Goal: Entertainment & Leisure: Consume media (video, audio)

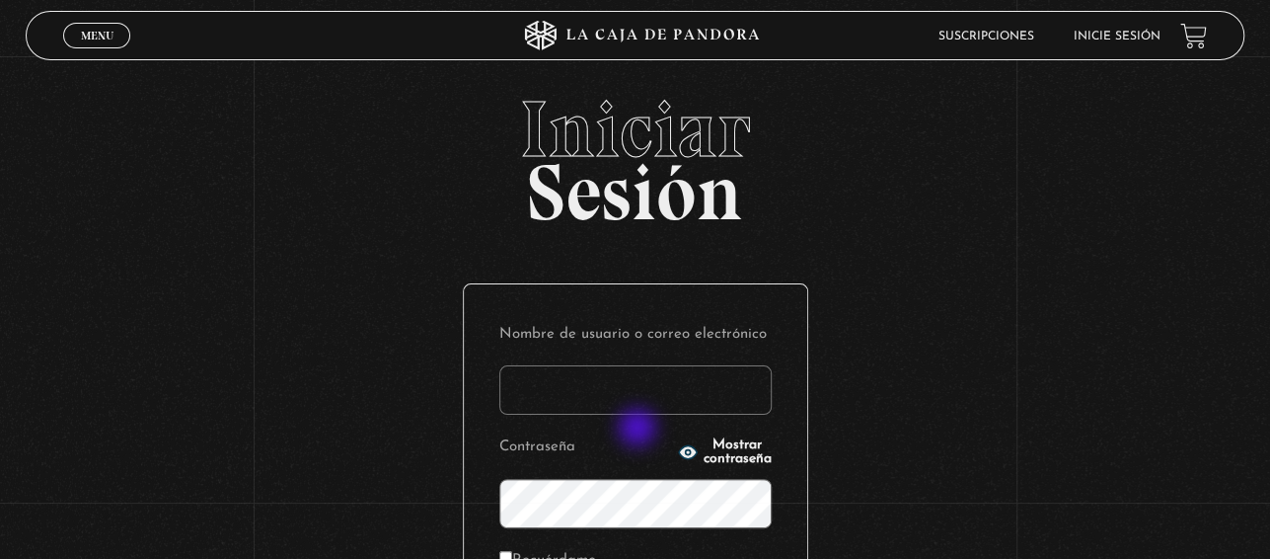
type input "[PERSON_NAME][EMAIL_ADDRESS][DOMAIN_NAME]"
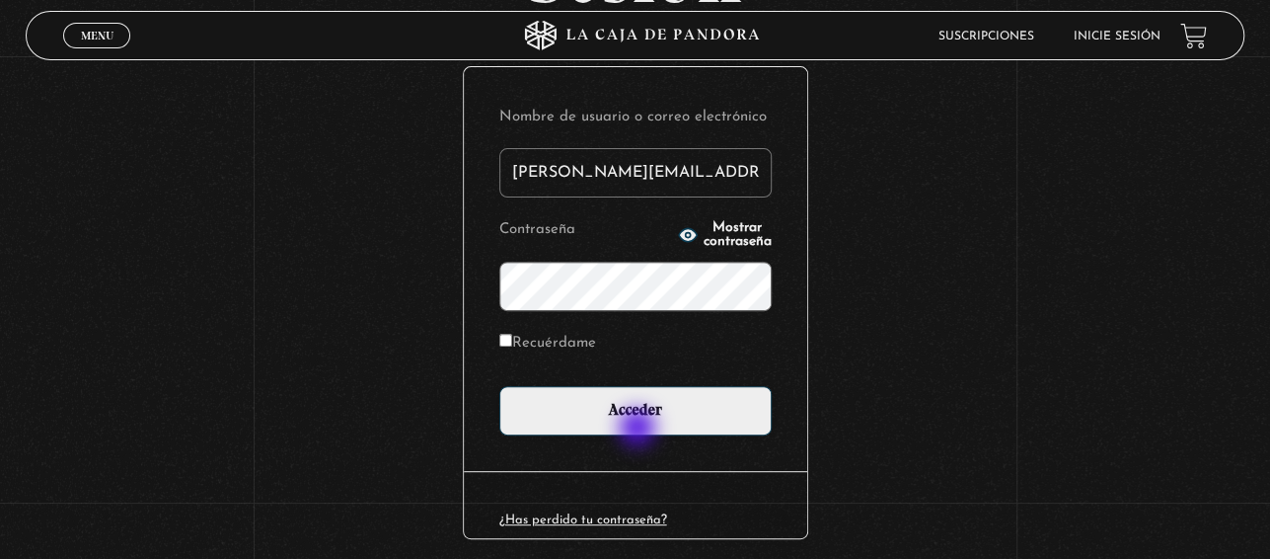
scroll to position [244, 0]
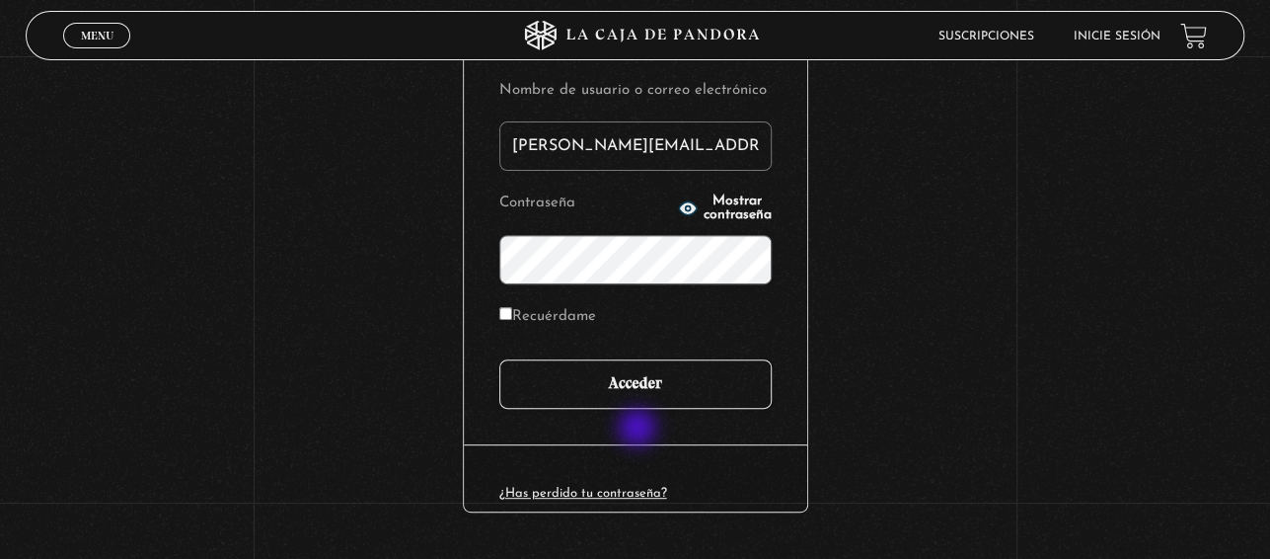
click at [627, 380] on input "Acceder" at bounding box center [635, 383] width 272 height 49
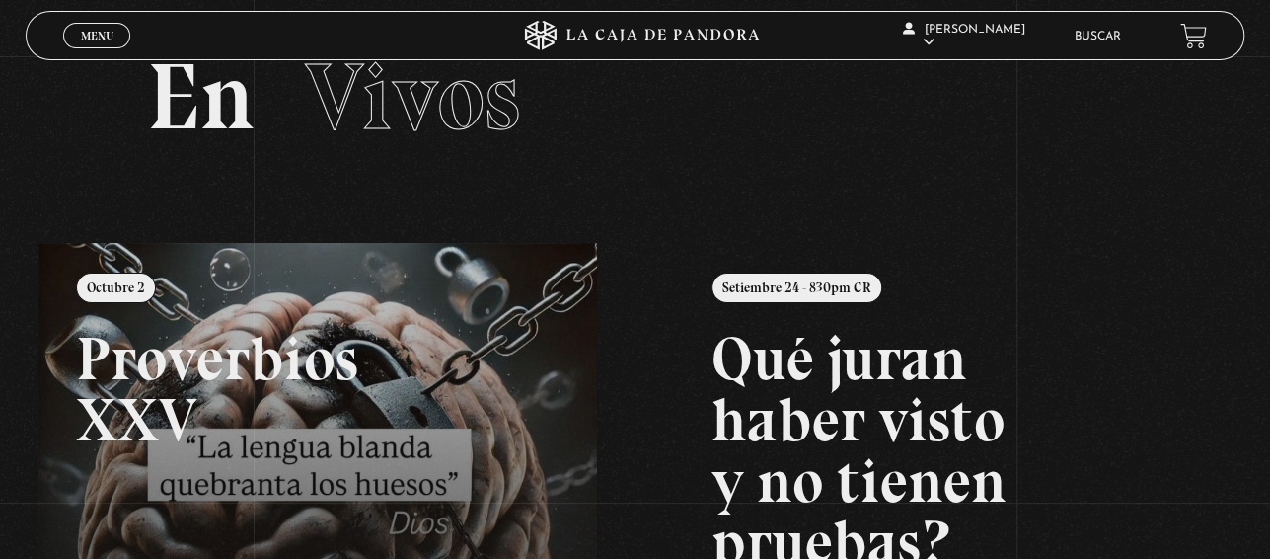
scroll to position [122, 0]
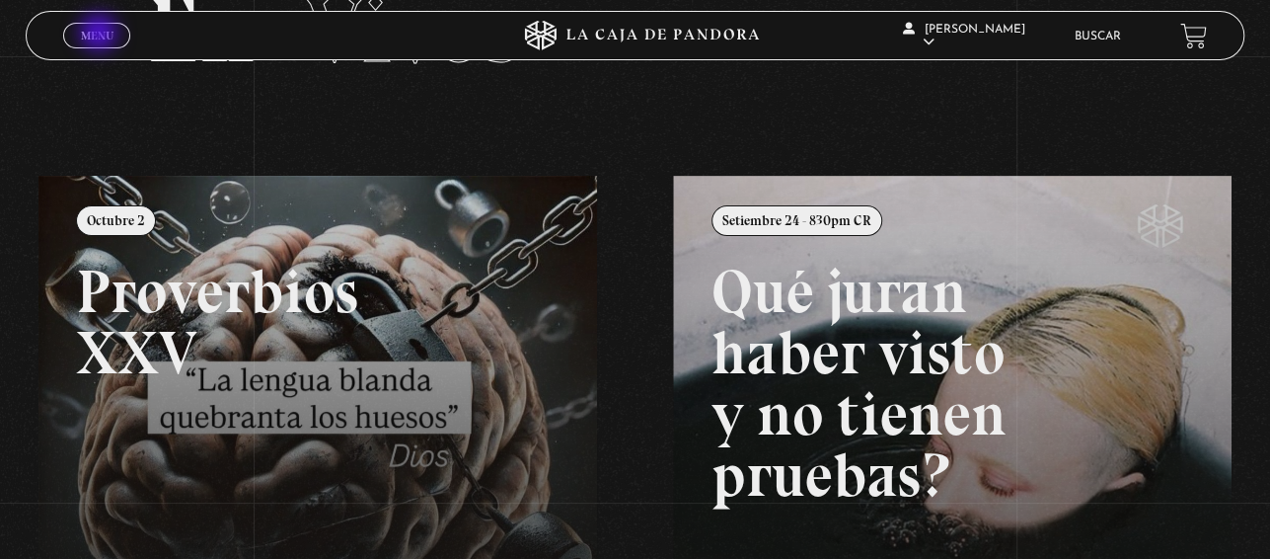
click at [101, 35] on span "Menu" at bounding box center [97, 36] width 33 height 12
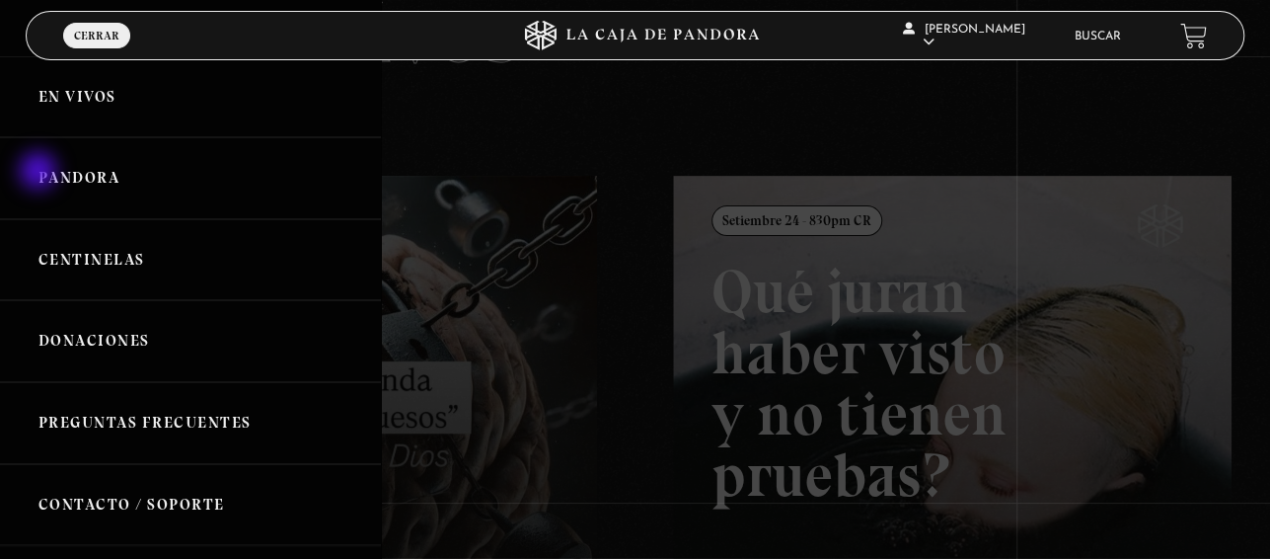
click at [40, 173] on link "Pandora" at bounding box center [190, 178] width 381 height 82
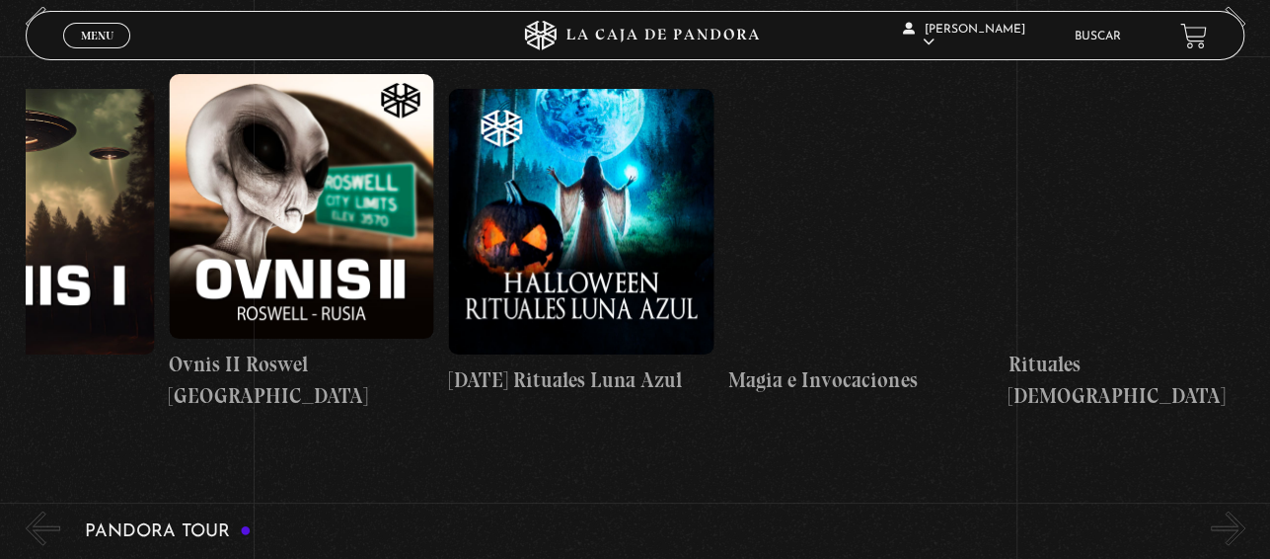
scroll to position [0, 1818]
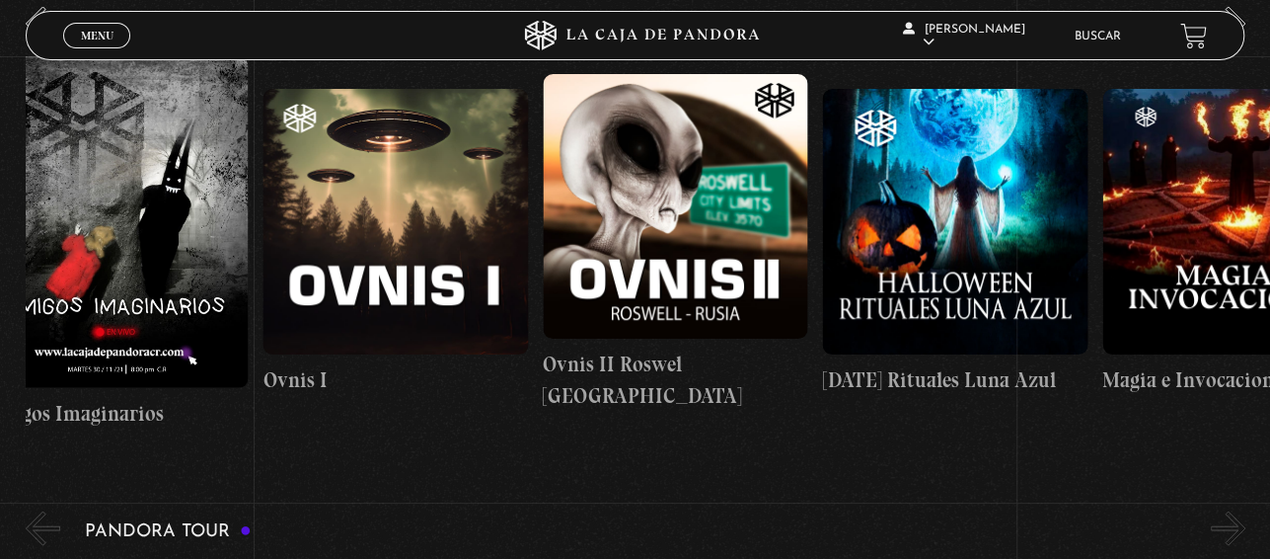
click at [1254, 310] on figure at bounding box center [1234, 220] width 265 height 265
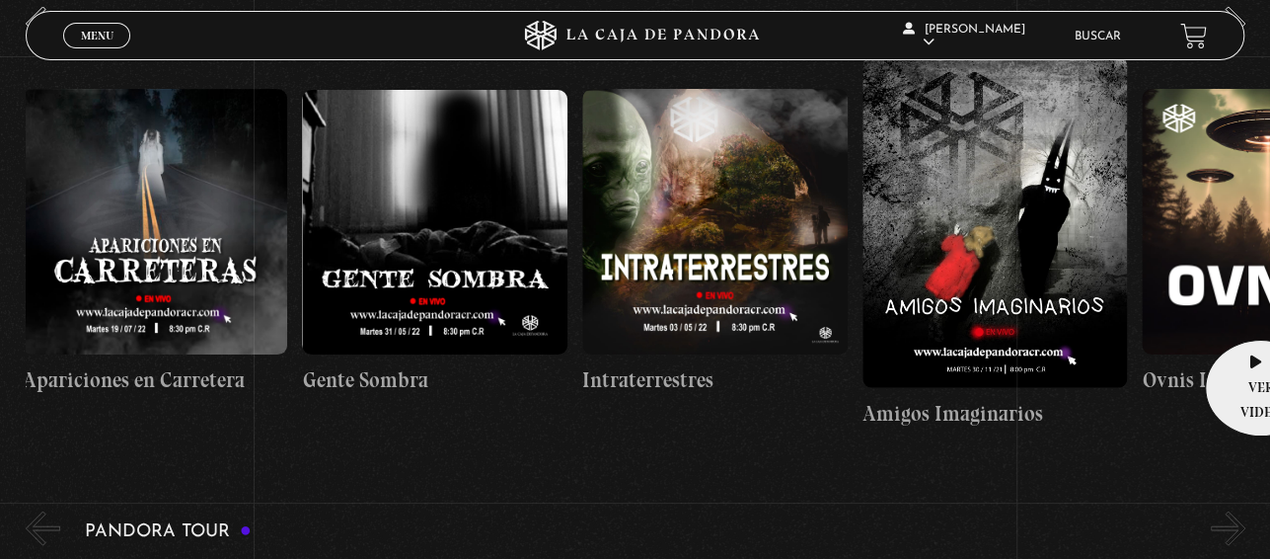
scroll to position [0, 270]
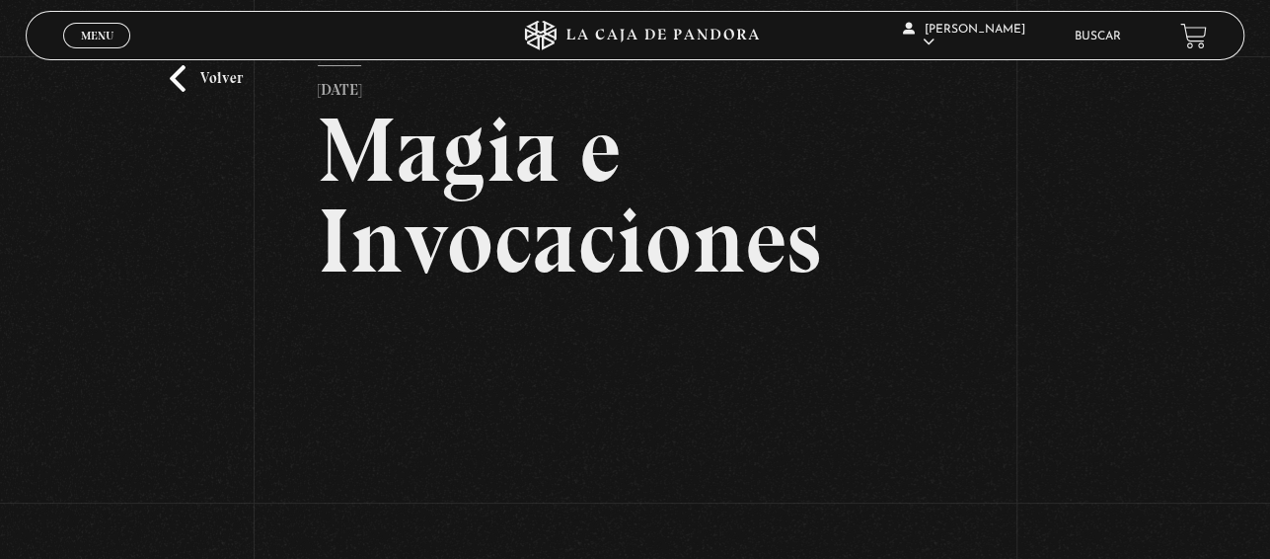
scroll to position [10, 0]
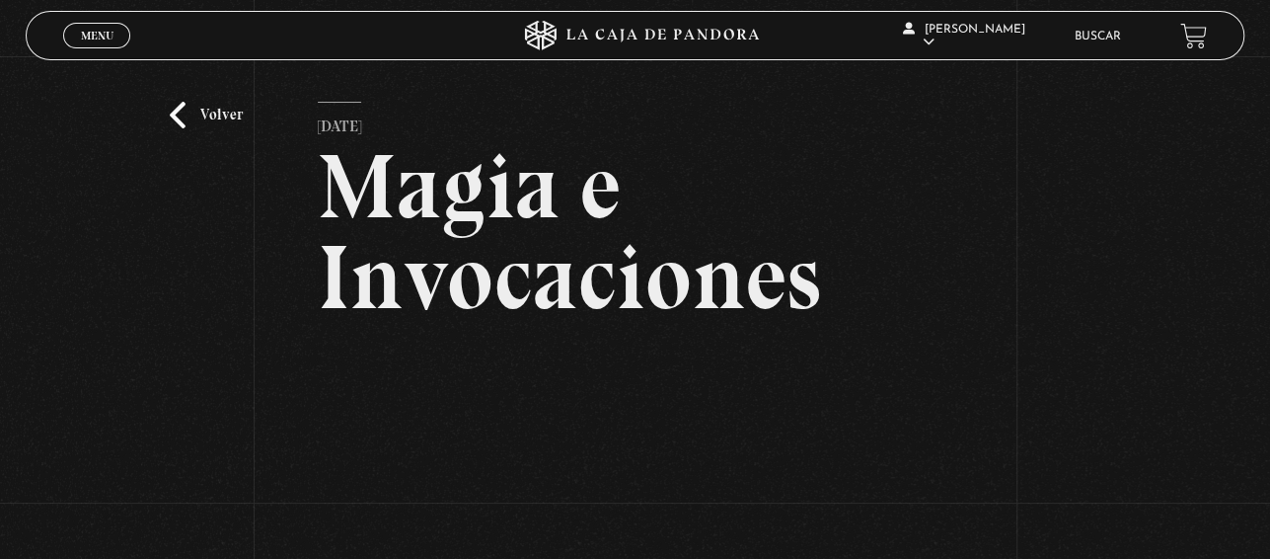
click at [193, 119] on link "Volver" at bounding box center [206, 115] width 73 height 27
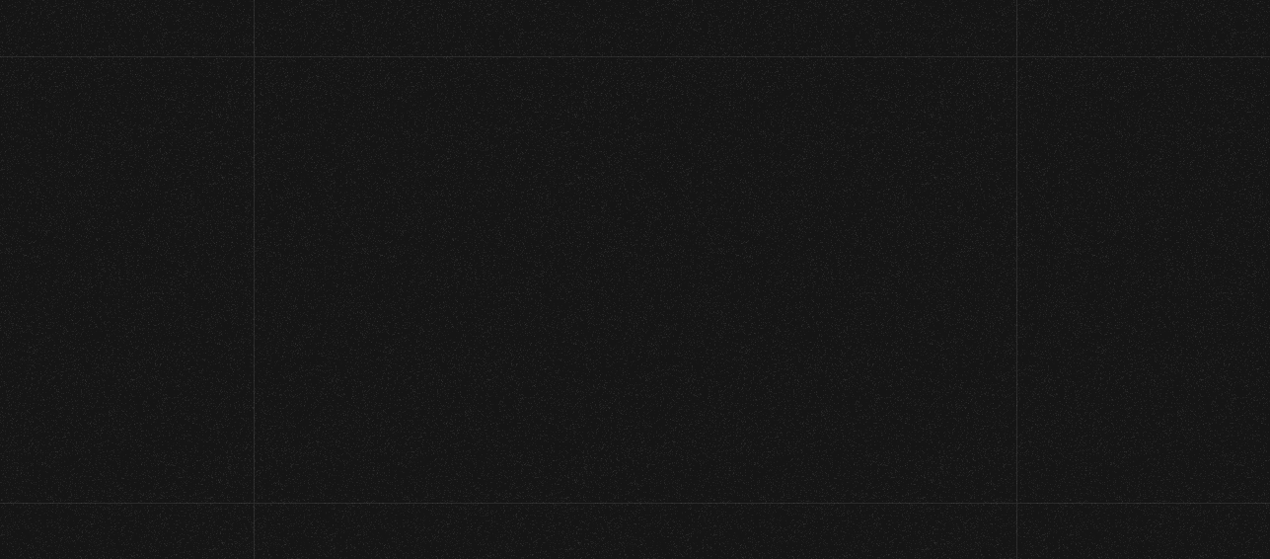
scroll to position [1899, 0]
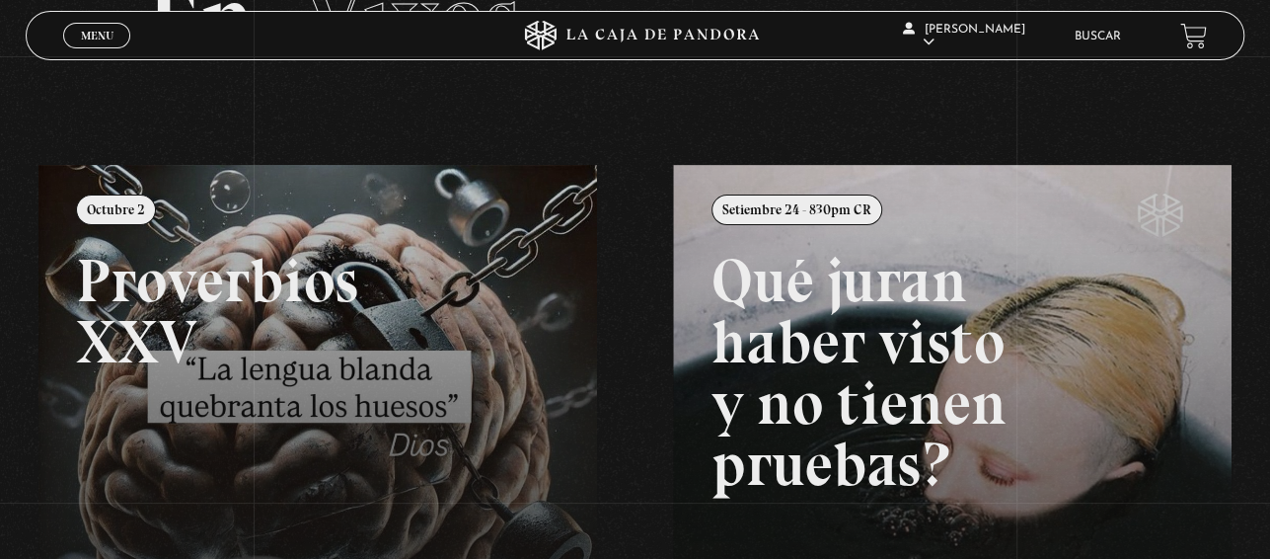
click at [83, 31] on span "Menu" at bounding box center [97, 36] width 33 height 12
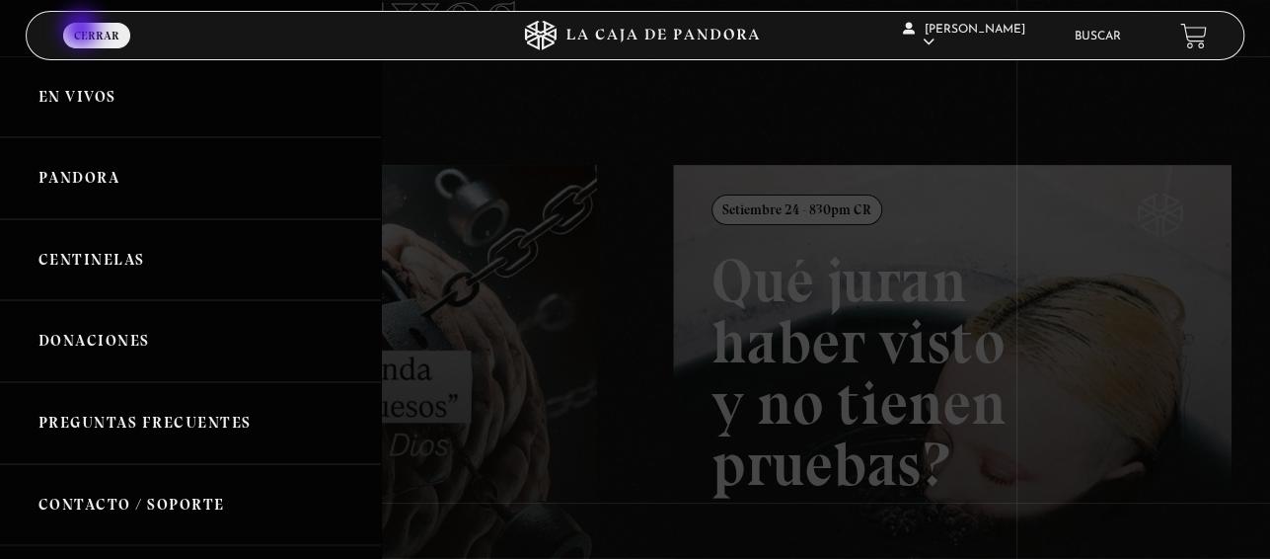
click at [139, 192] on link "Pandora" at bounding box center [190, 178] width 381 height 82
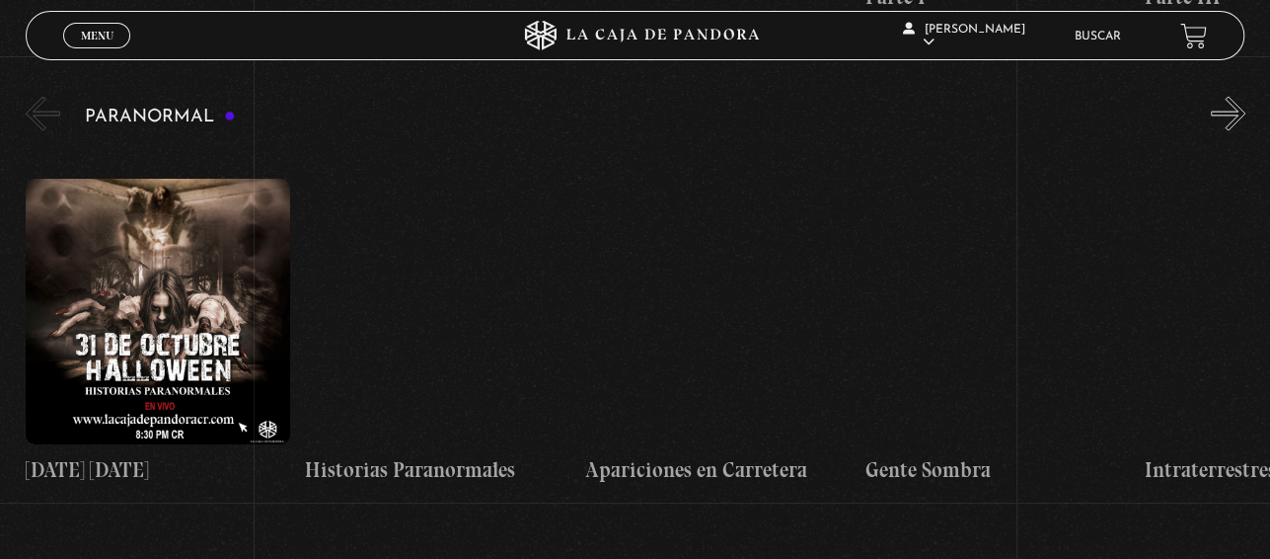
scroll to position [1810, 0]
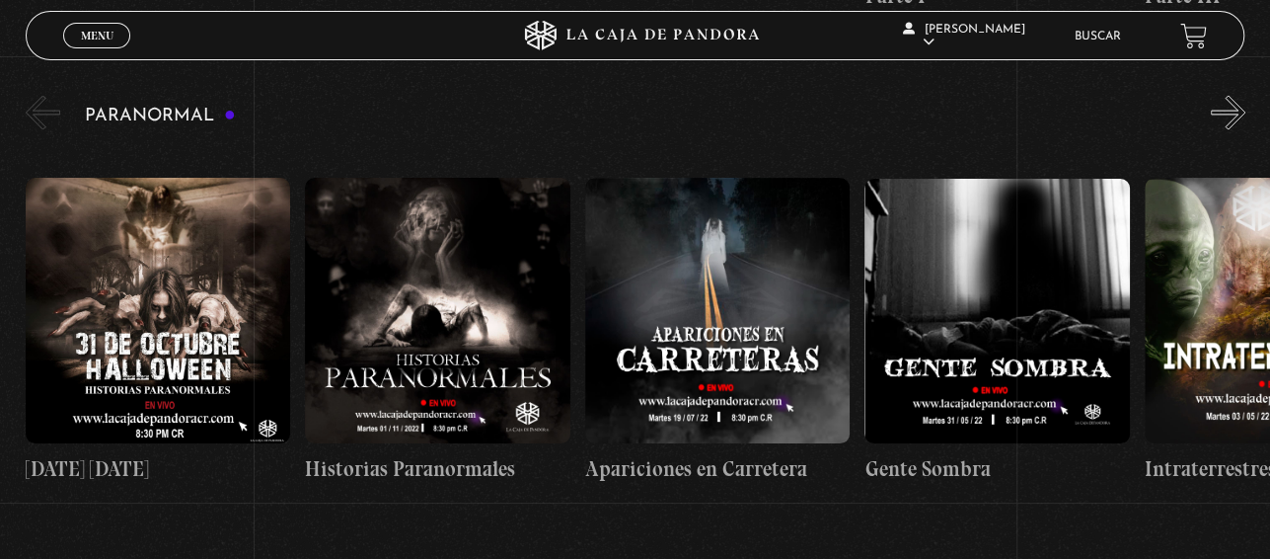
click at [671, 355] on figure at bounding box center [717, 309] width 265 height 265
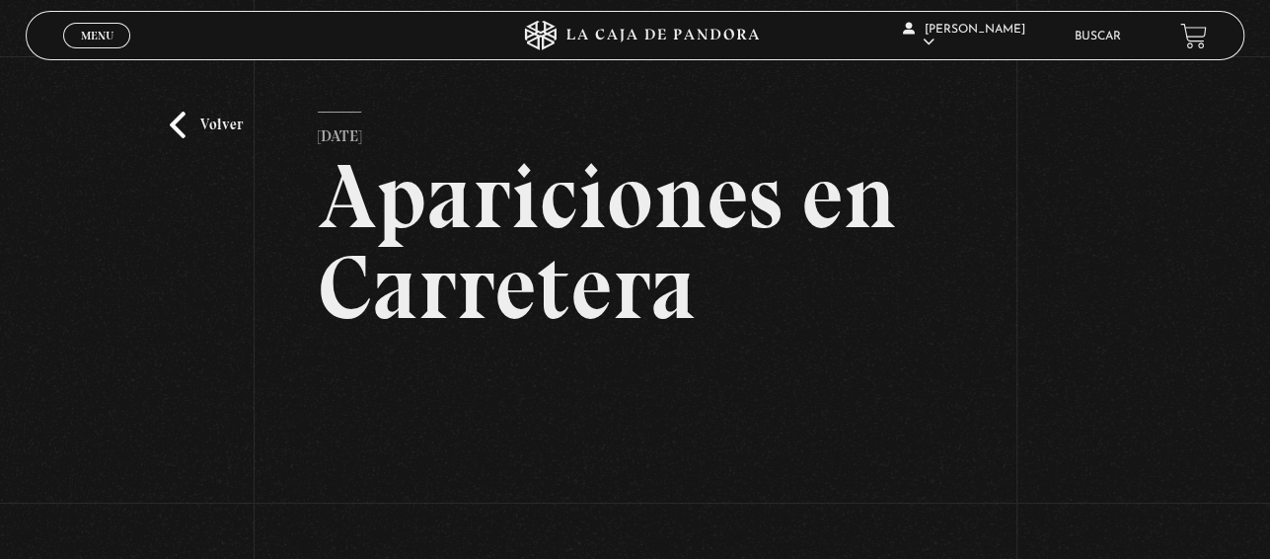
click at [192, 122] on link "Volver" at bounding box center [206, 125] width 73 height 27
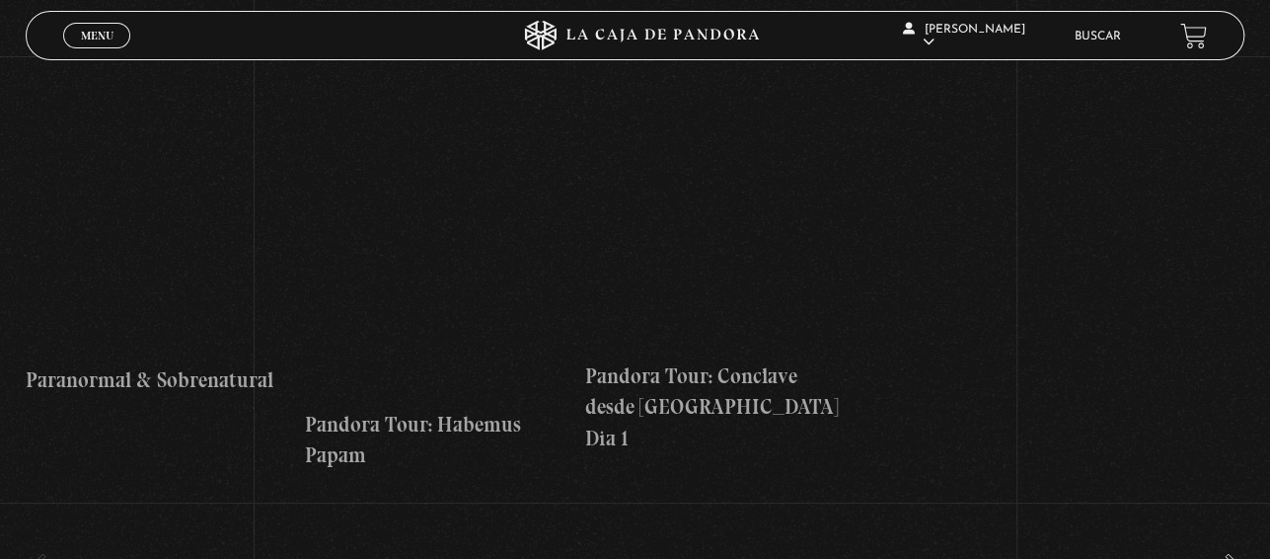
scroll to position [2390, 0]
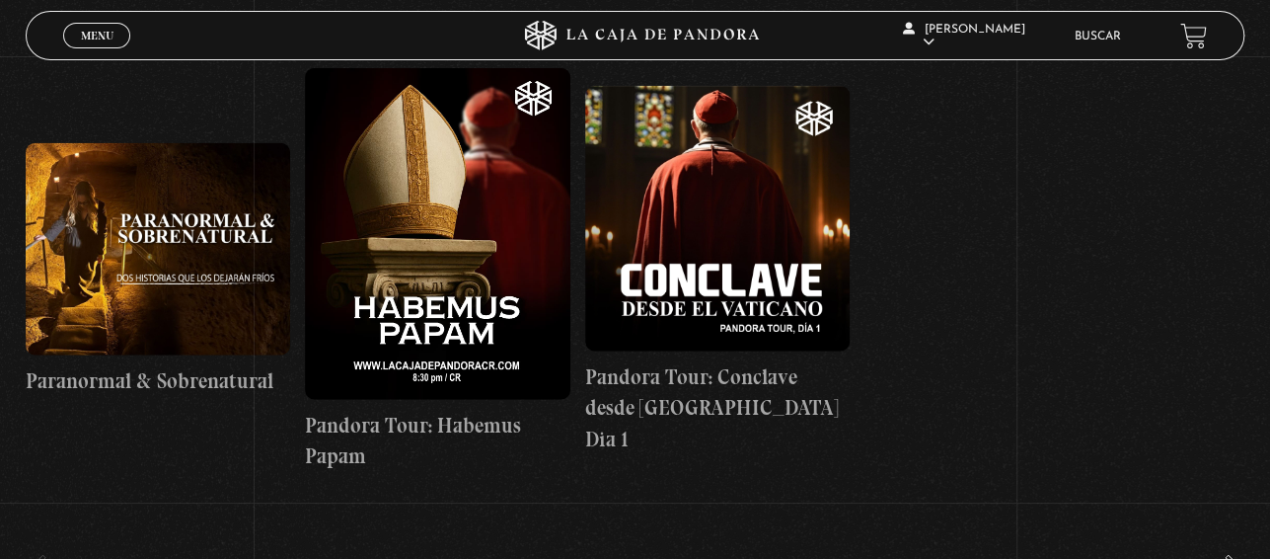
click at [88, 275] on figure at bounding box center [158, 249] width 265 height 212
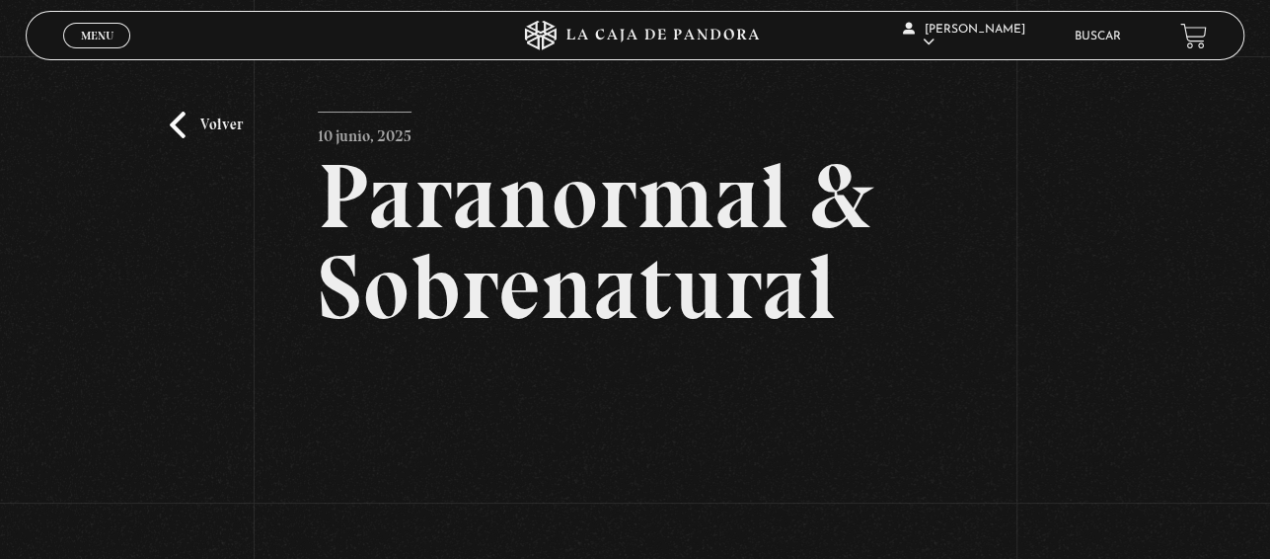
click at [197, 128] on link "Volver" at bounding box center [206, 125] width 73 height 27
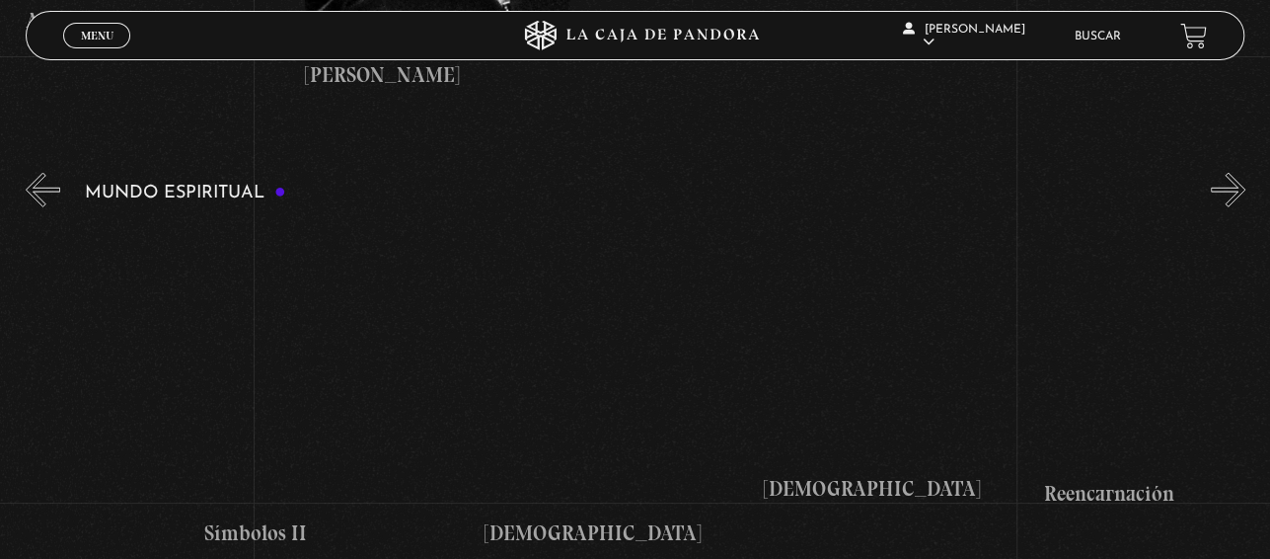
scroll to position [0, 4301]
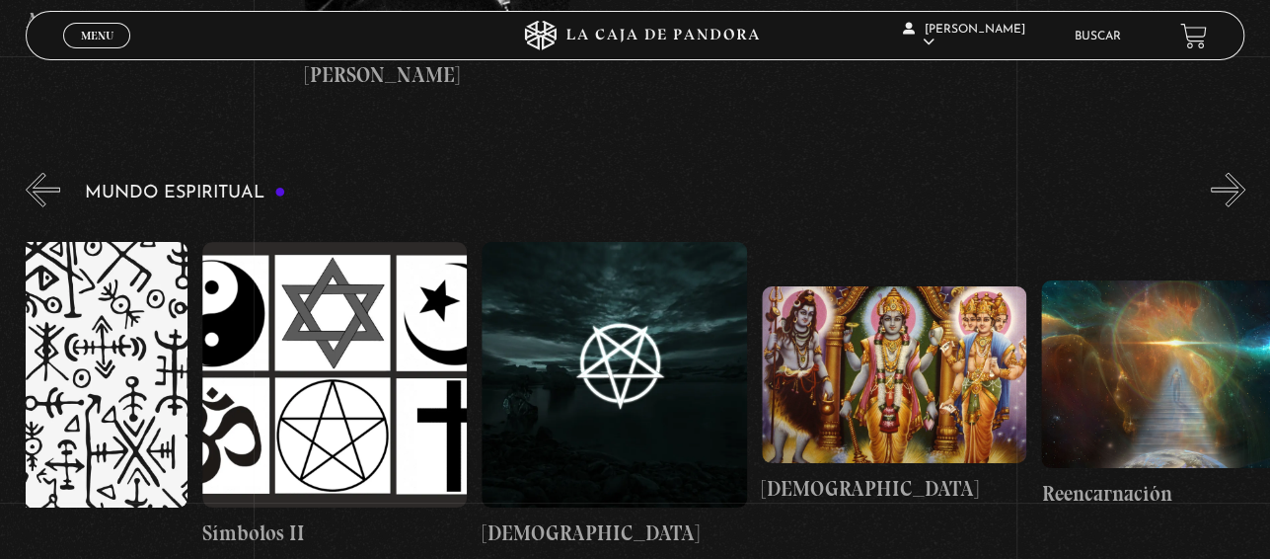
click at [853, 344] on figure at bounding box center [894, 374] width 265 height 177
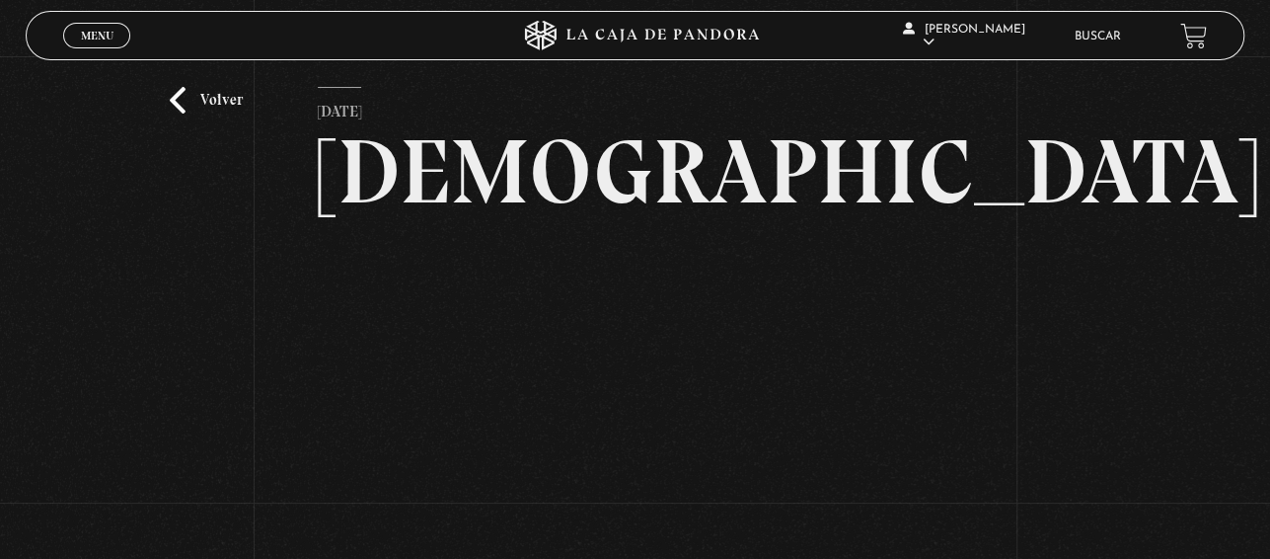
scroll to position [36, 0]
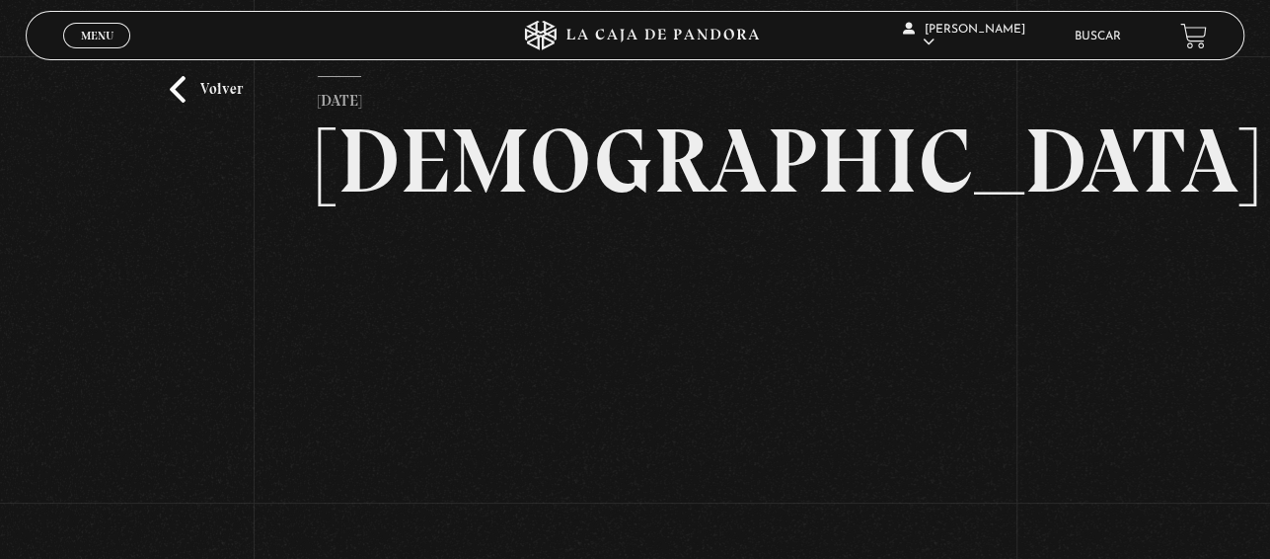
click at [185, 96] on link "Volver" at bounding box center [206, 89] width 73 height 27
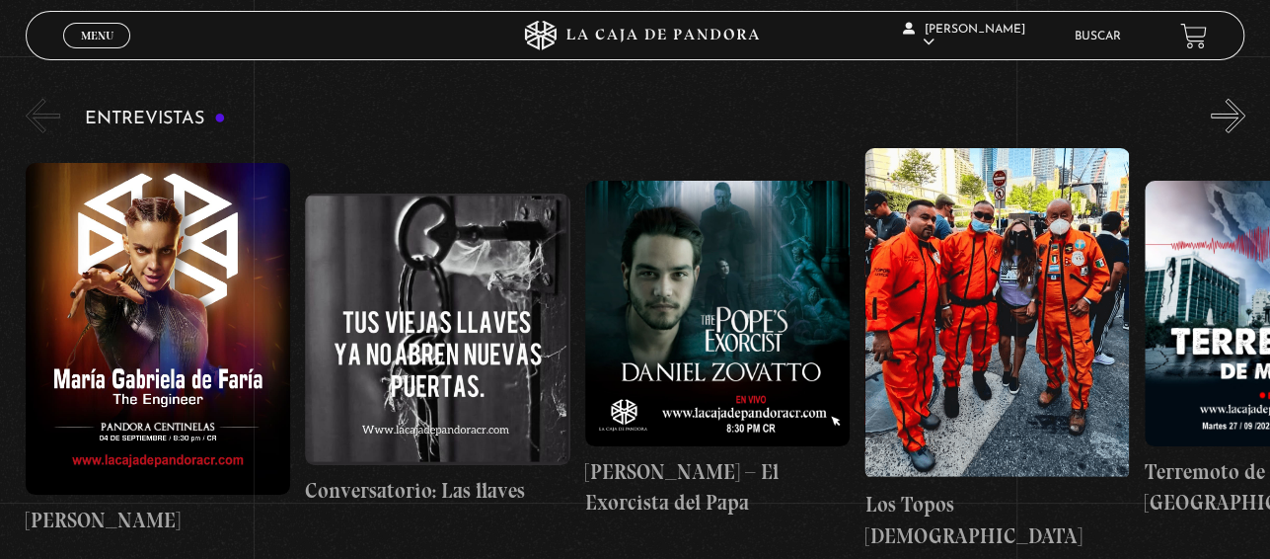
click at [121, 256] on figure at bounding box center [158, 329] width 265 height 332
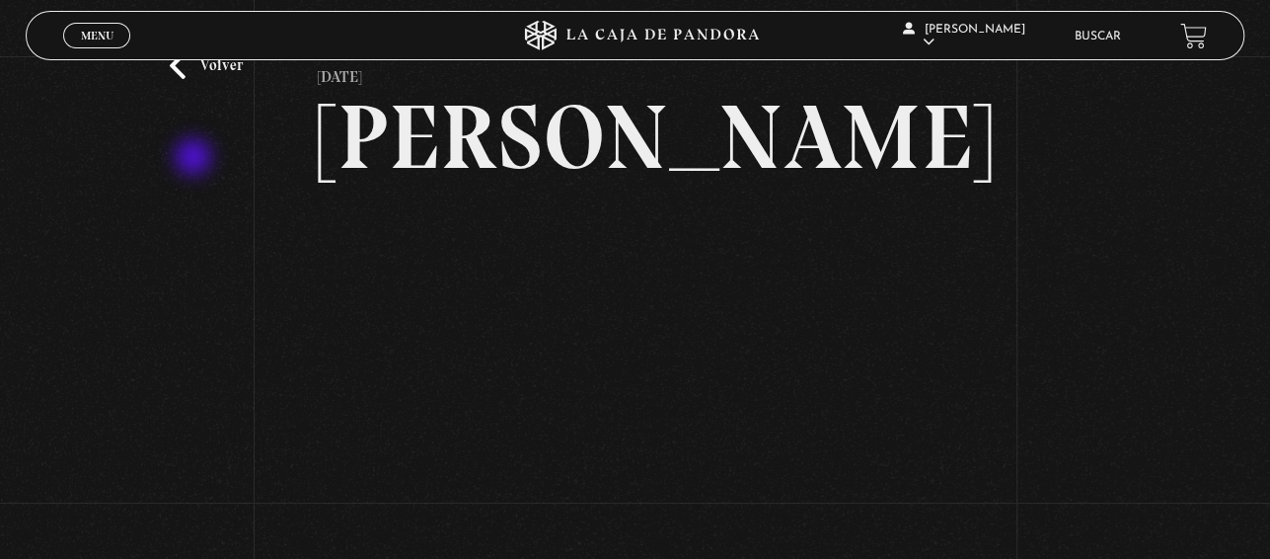
scroll to position [56, 0]
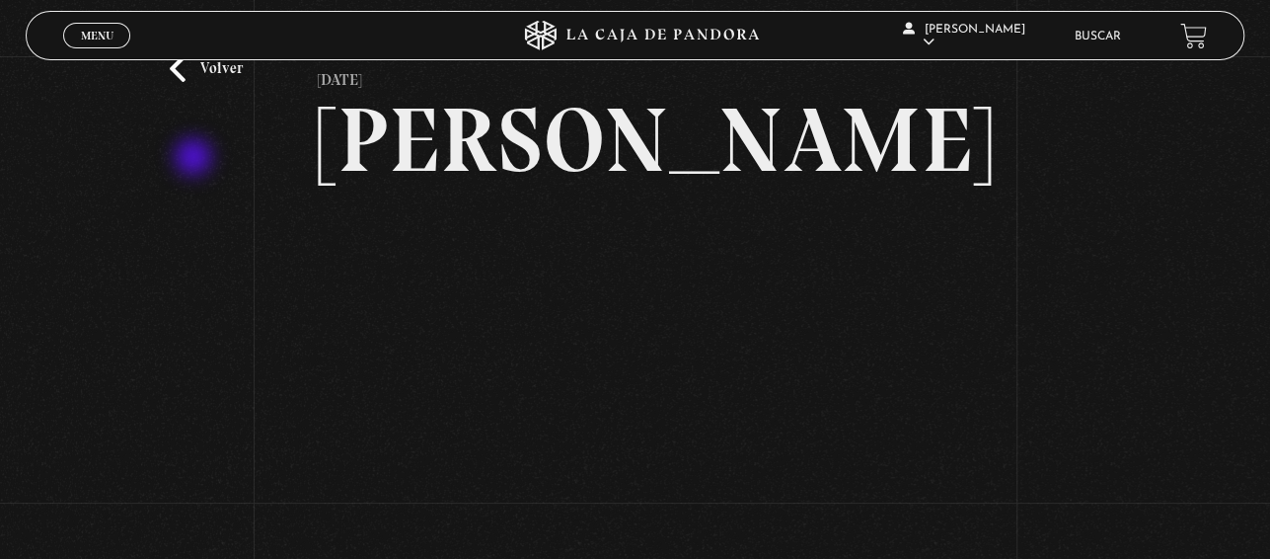
click at [188, 77] on link "Volver" at bounding box center [206, 68] width 73 height 27
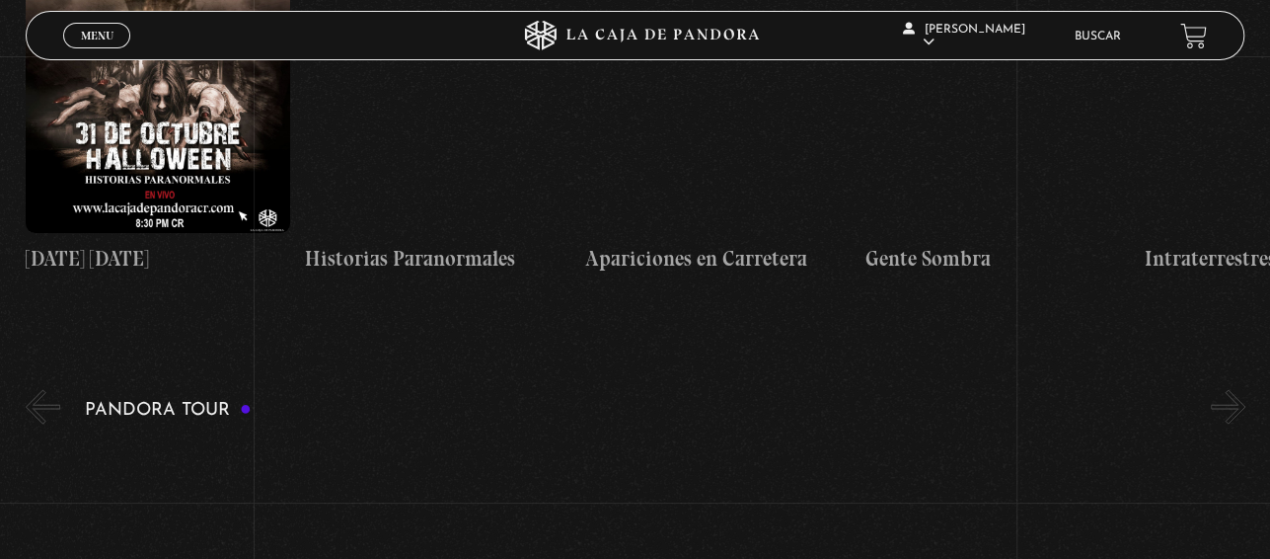
scroll to position [2029, 0]
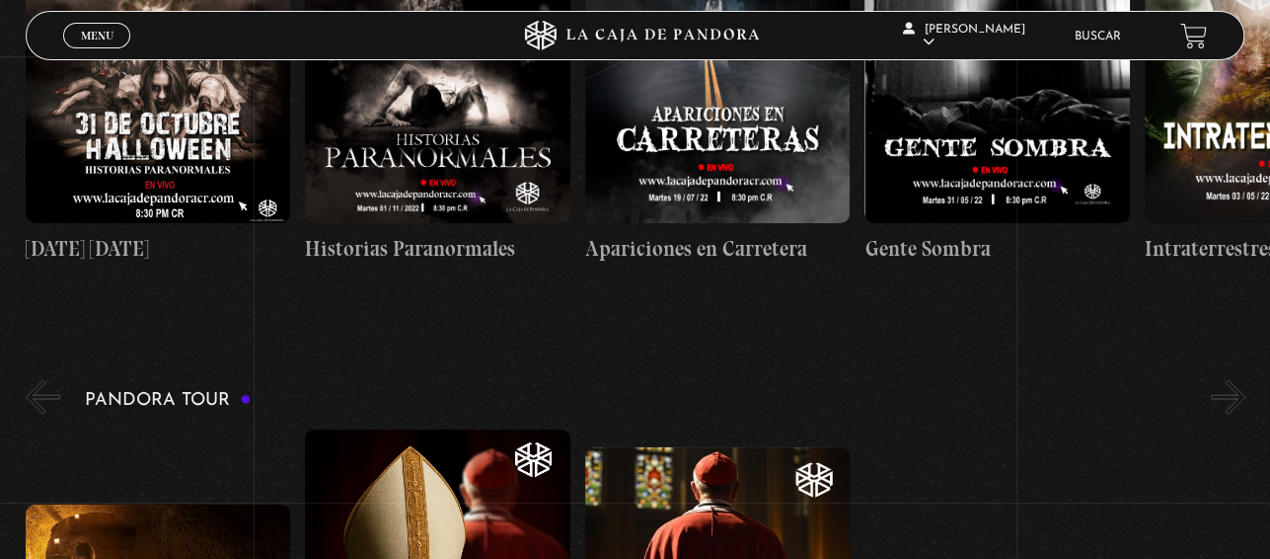
click at [691, 132] on figure at bounding box center [717, 90] width 265 height 265
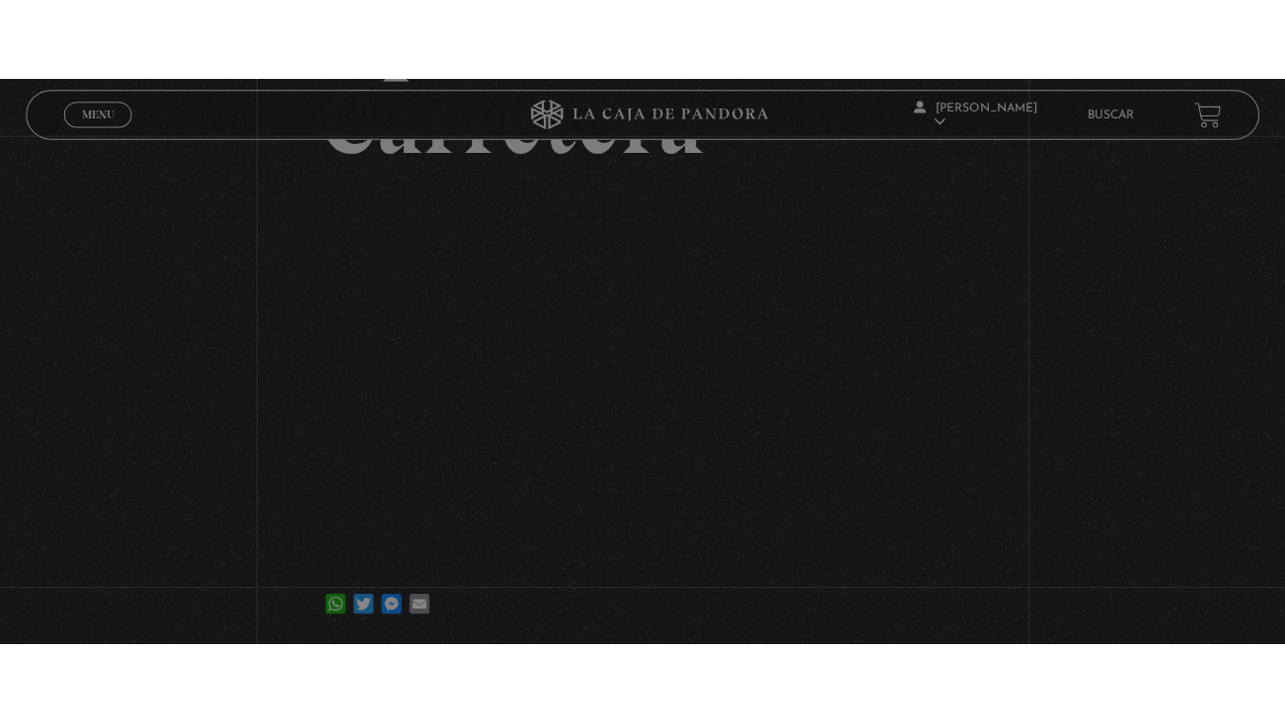
scroll to position [252, 0]
